Goal: Task Accomplishment & Management: Manage account settings

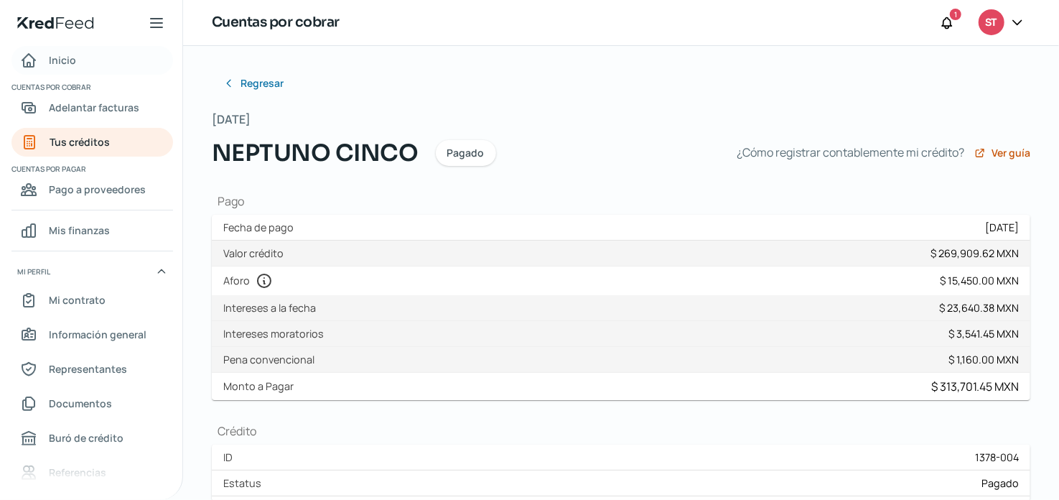
click at [64, 62] on span "Inicio" at bounding box center [62, 60] width 27 height 18
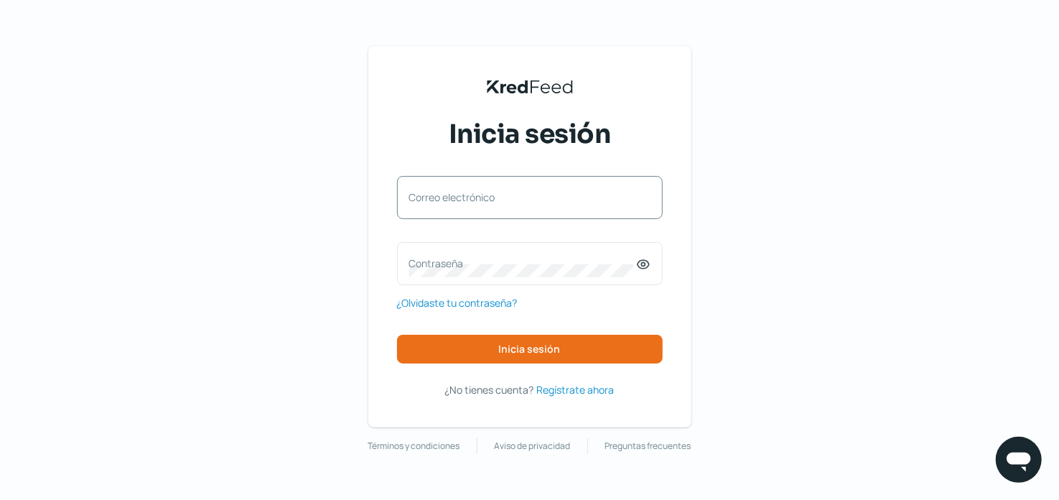
click at [533, 192] on label "Correo electrónico" at bounding box center [522, 197] width 227 height 14
click at [533, 198] on input "Correo electrónico" at bounding box center [529, 204] width 241 height 13
type input "[PERSON_NAME][EMAIL_ADDRESS][DOMAIN_NAME]"
click at [476, 256] on label "Contraseña" at bounding box center [522, 263] width 227 height 14
